Goal: Task Accomplishment & Management: Manage account settings

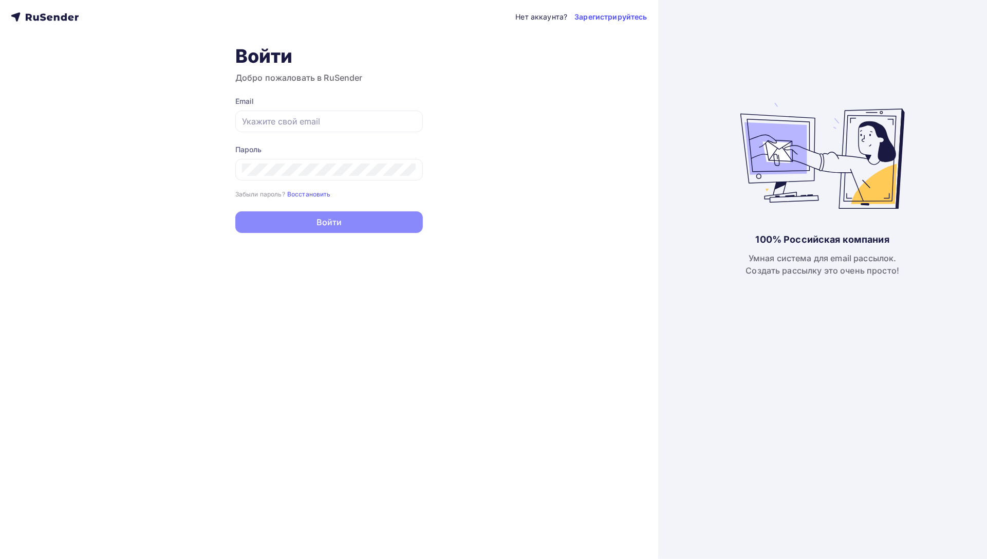
type input "[EMAIL_ADDRESS][DOMAIN_NAME]"
click at [318, 220] on button "Войти" at bounding box center [329, 222] width 188 height 22
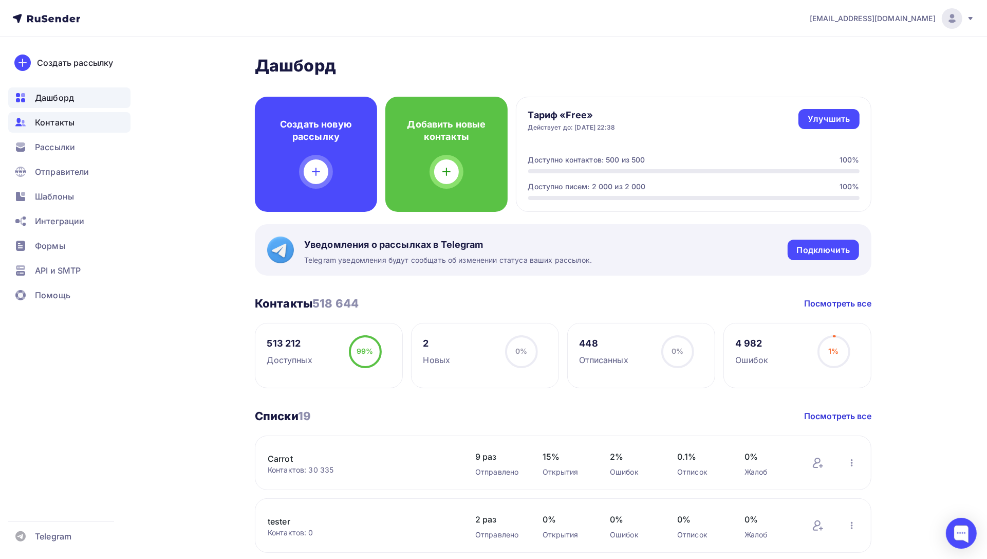
click at [88, 121] on div "Контакты" at bounding box center [69, 122] width 122 height 21
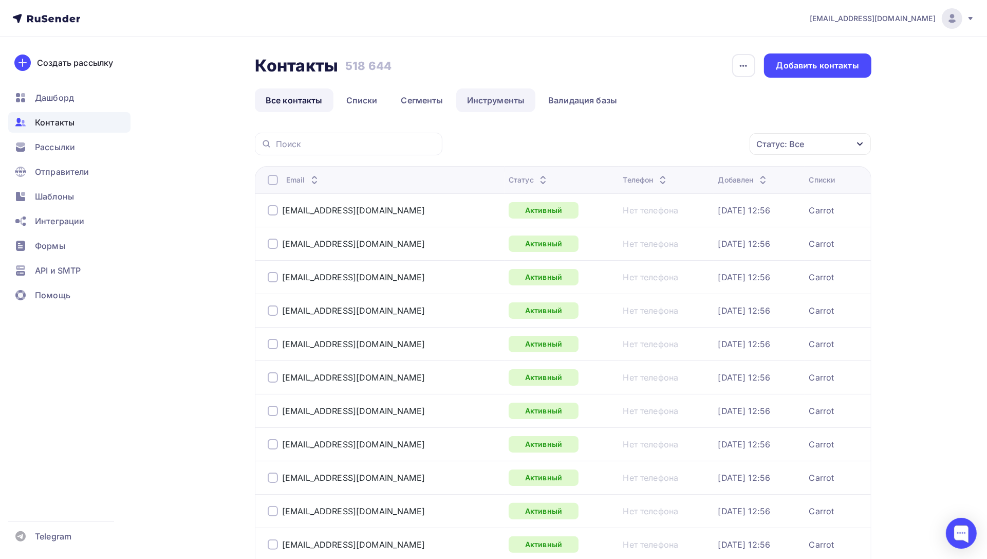
click at [495, 99] on link "Инструменты" at bounding box center [496, 100] width 80 height 24
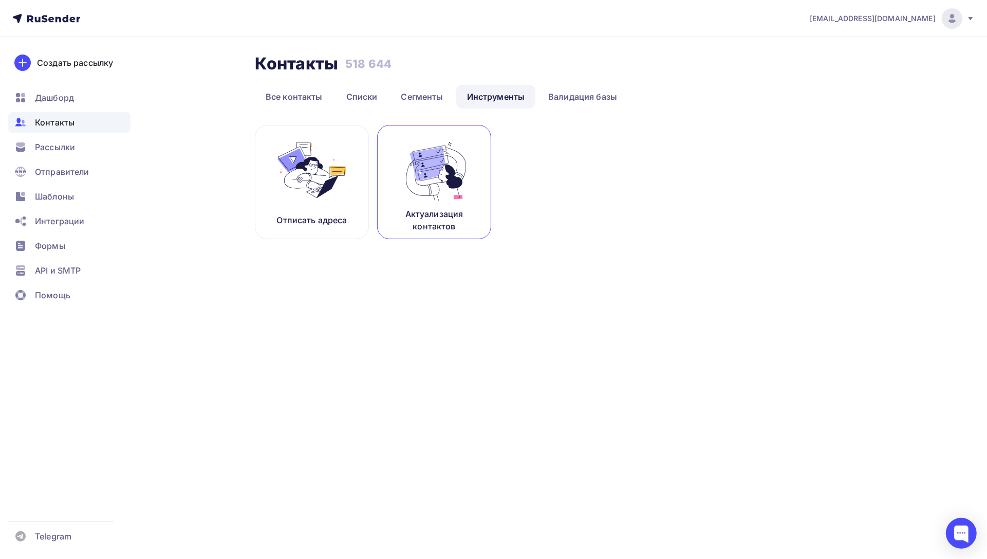
click at [433, 167] on img at bounding box center [434, 170] width 69 height 65
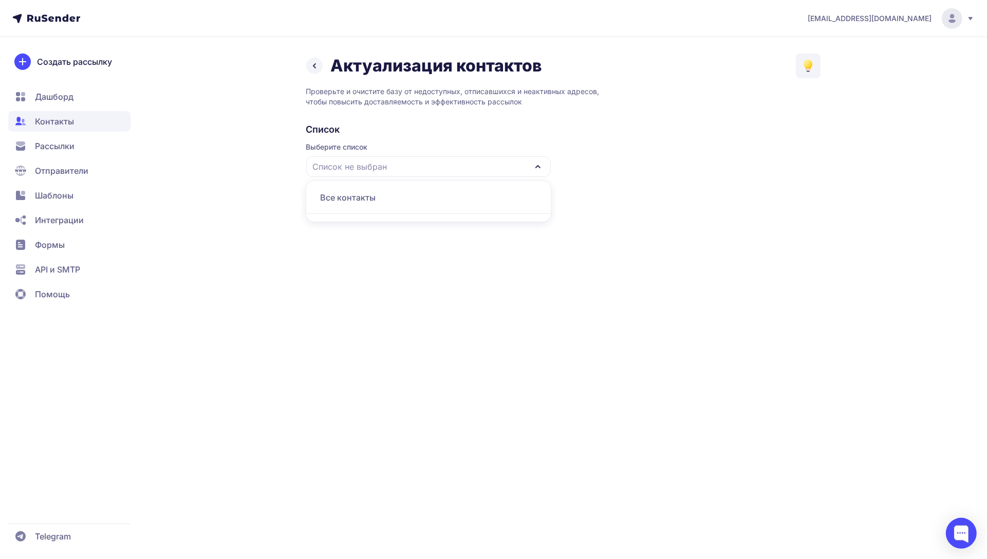
click at [420, 202] on div "Все контакты" at bounding box center [428, 197] width 232 height 25
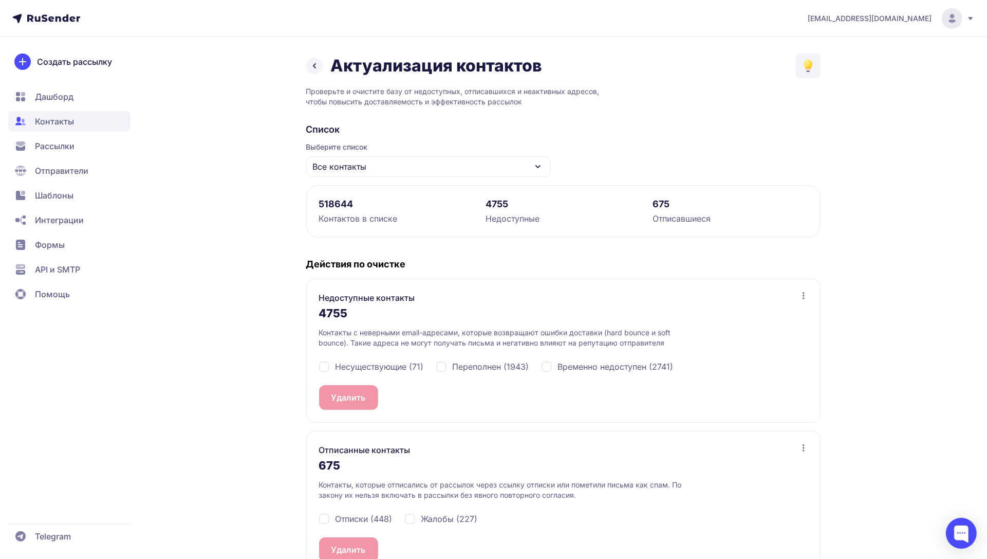
click at [455, 369] on span "Переполнен (1943)" at bounding box center [491, 366] width 77 height 12
checkbox input "true"
click at [385, 367] on span "Несуществующие (71)" at bounding box center [380, 366] width 88 height 12
checkbox input "true"
click at [367, 400] on span "2014" at bounding box center [376, 397] width 20 height 12
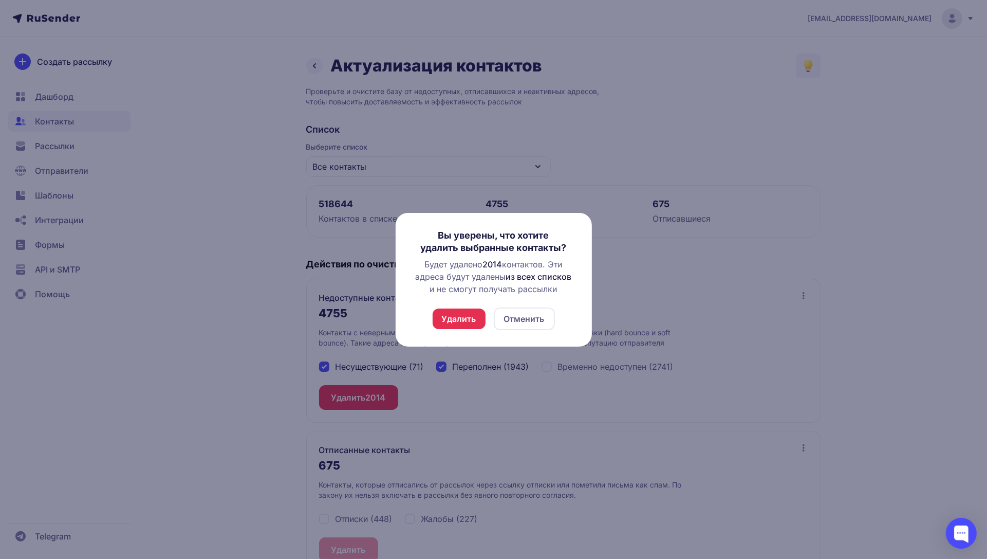
click at [466, 320] on button "Удалить" at bounding box center [459, 318] width 53 height 21
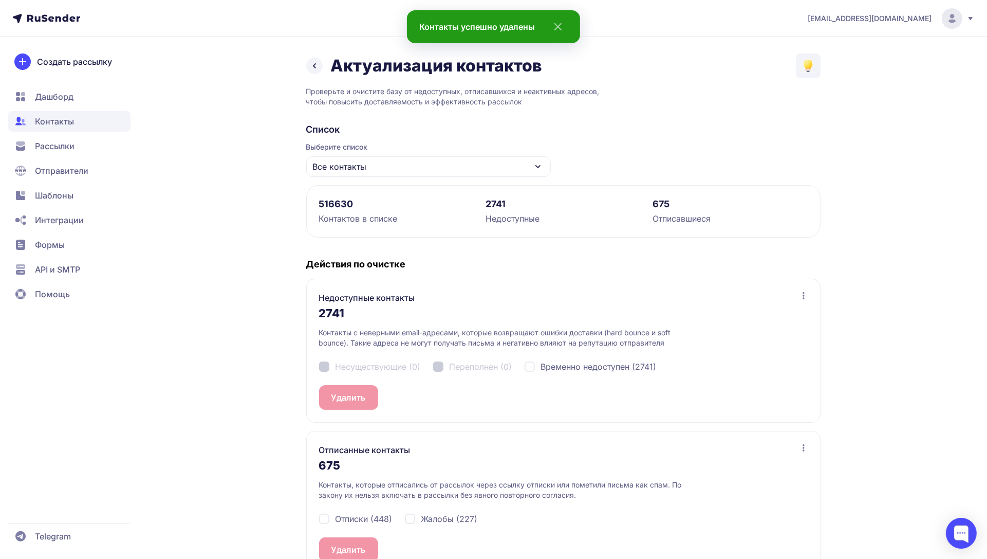
scroll to position [29, 0]
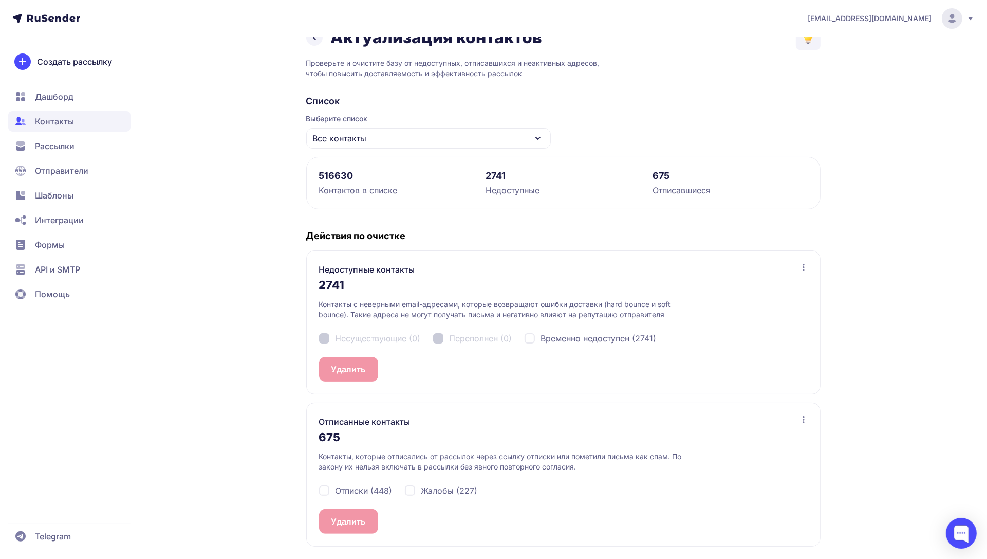
click at [359, 491] on span "Отписки (448)" at bounding box center [364, 490] width 57 height 12
checkbox input "true"
click at [440, 491] on span "Жалобы (227)" at bounding box center [449, 490] width 57 height 12
checkbox input "true"
click at [368, 518] on span "675" at bounding box center [373, 521] width 15 height 12
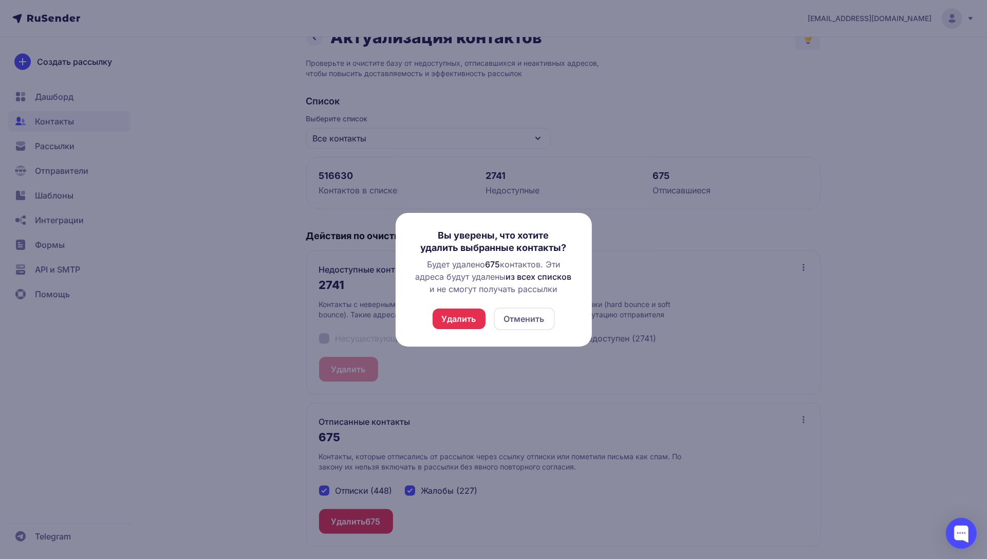
click at [461, 317] on button "Удалить" at bounding box center [459, 318] width 53 height 21
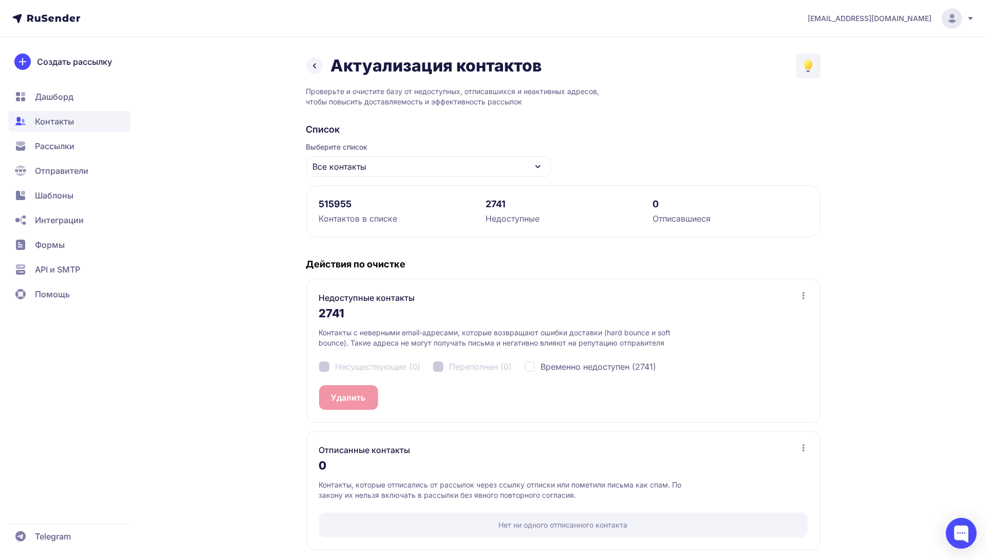
scroll to position [4, 0]
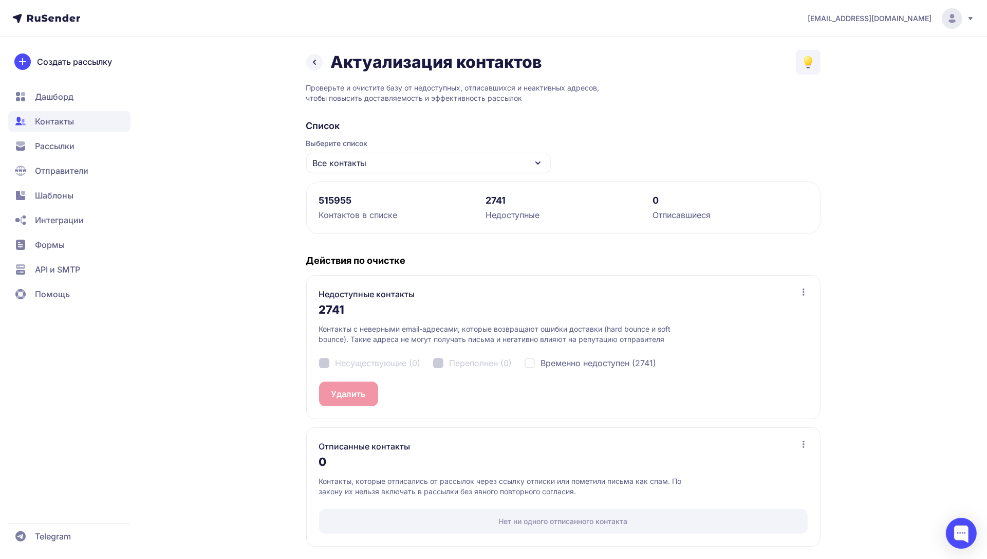
click at [600, 363] on span "Временно недоступен (2741)" at bounding box center [599, 363] width 116 height 12
checkbox input "true"
click at [344, 392] on button "Удалить 2741" at bounding box center [357, 393] width 77 height 25
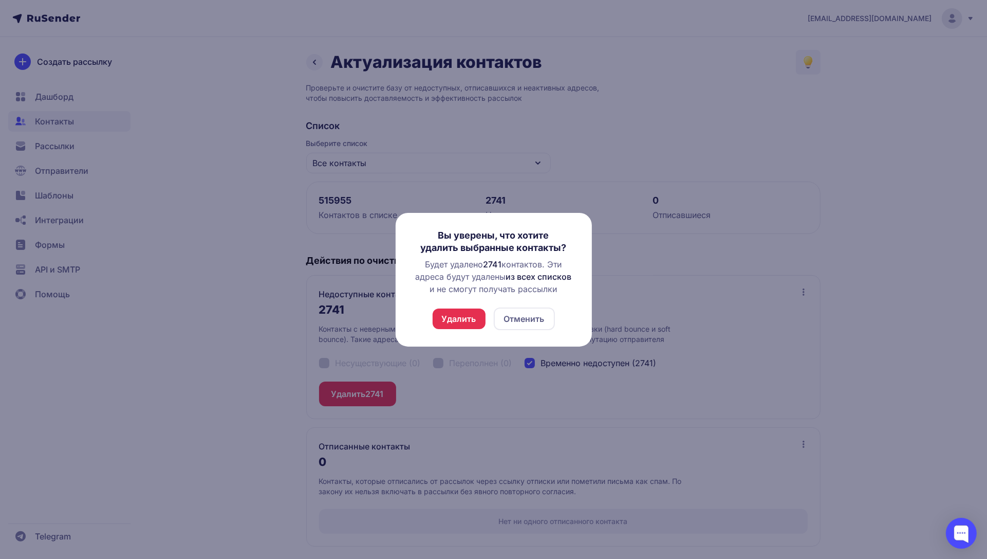
click at [458, 322] on button "Удалить" at bounding box center [459, 318] width 53 height 21
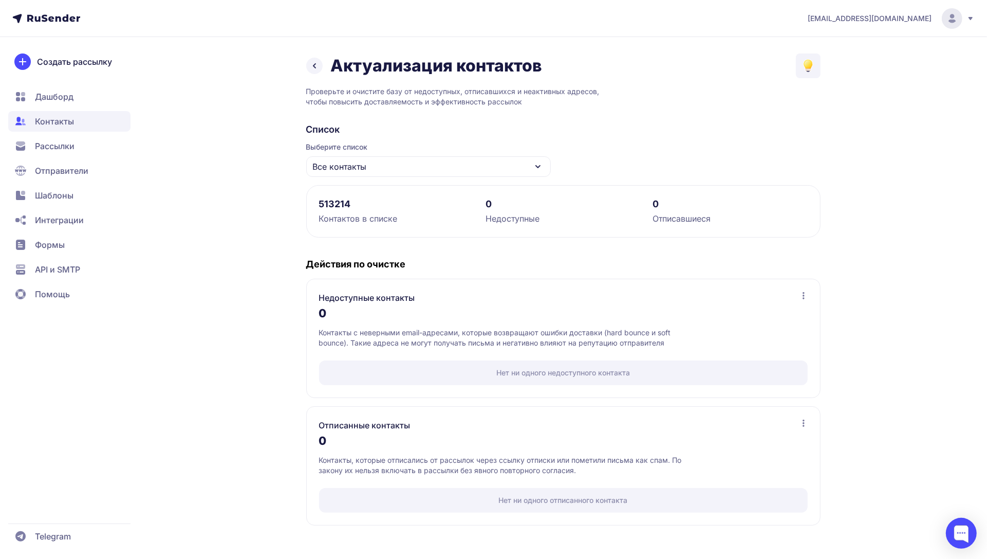
click at [318, 69] on icon at bounding box center [314, 66] width 12 height 12
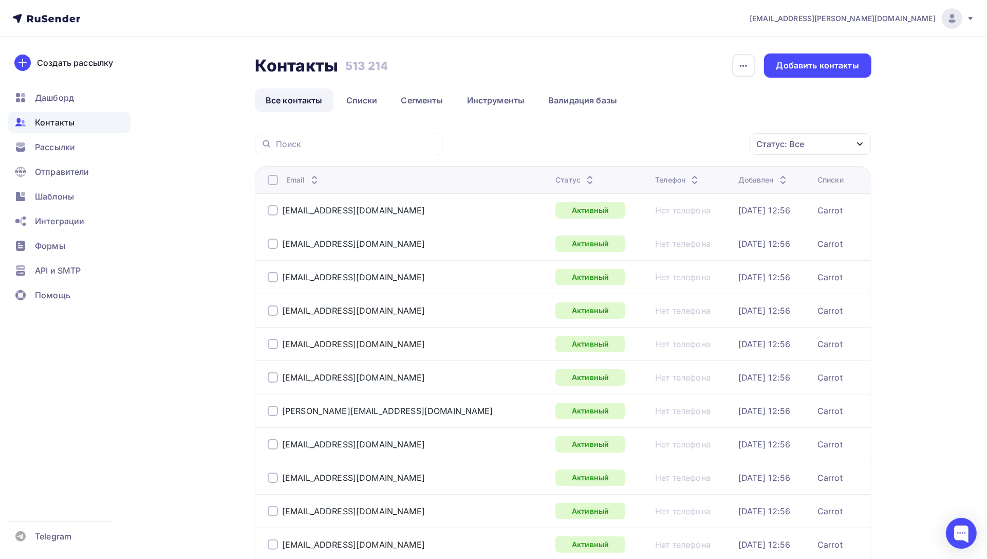
click at [584, 182] on icon at bounding box center [590, 182] width 12 height 12
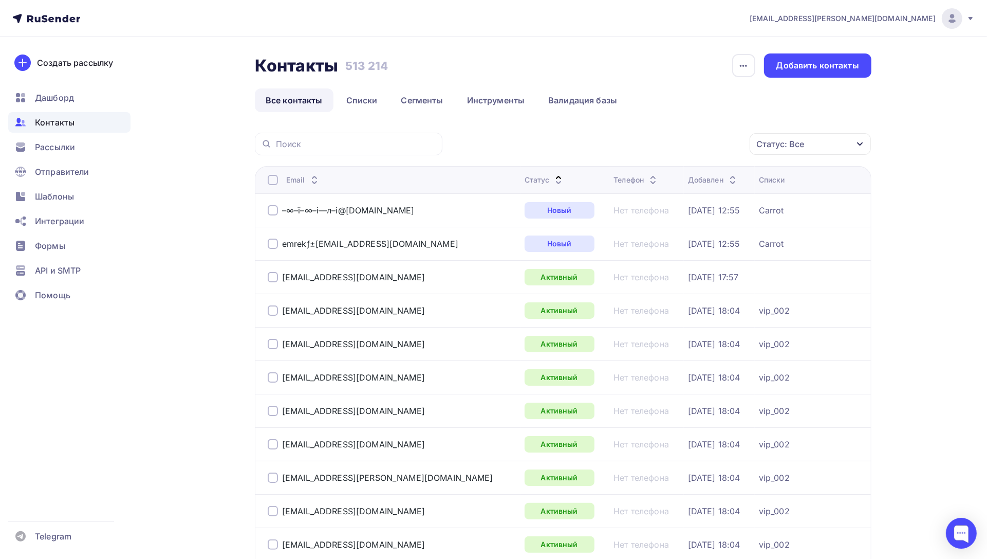
click at [272, 213] on div at bounding box center [273, 210] width 10 height 10
click at [272, 244] on div at bounding box center [273, 243] width 10 height 10
click at [684, 150] on div "Действие" at bounding box center [673, 144] width 136 height 20
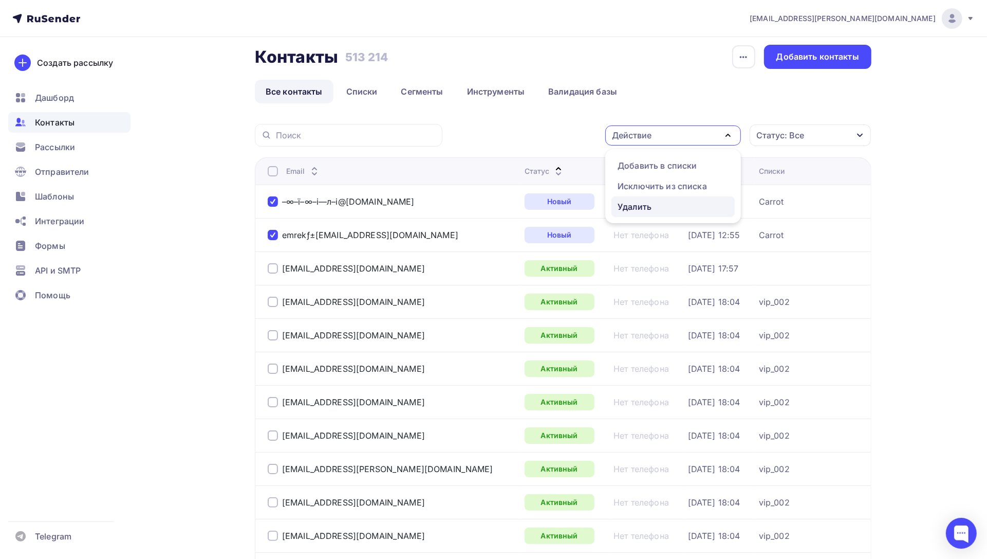
scroll to position [10, 0]
click at [660, 200] on div "Удалить" at bounding box center [673, 205] width 111 height 12
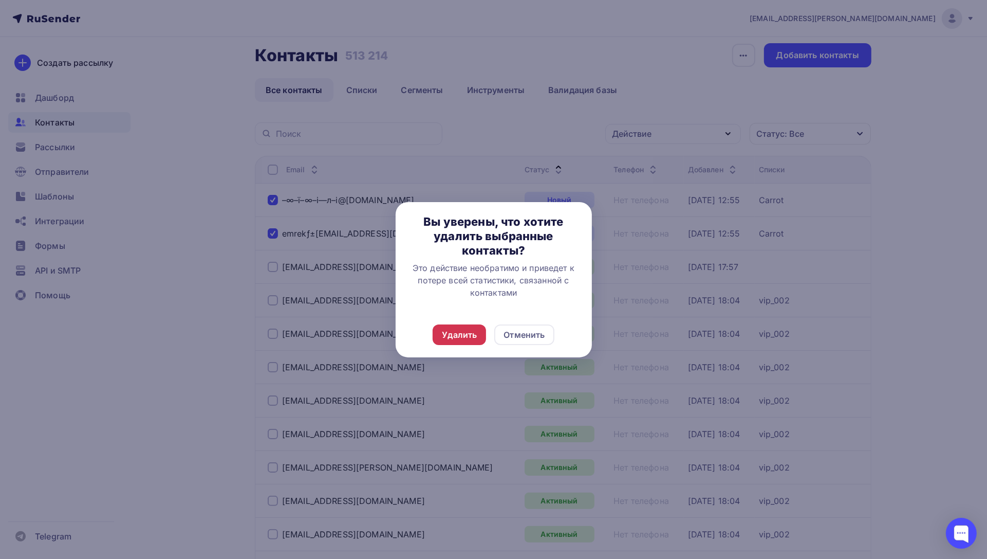
click at [466, 336] on div "Удалить" at bounding box center [459, 334] width 35 height 12
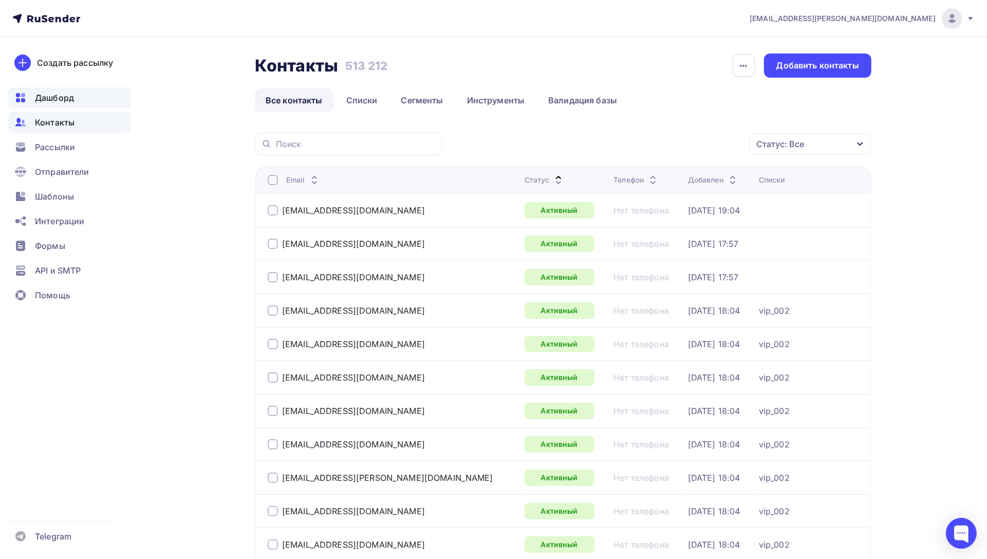
click at [70, 96] on span "Дашборд" at bounding box center [54, 97] width 39 height 12
